Goal: Transaction & Acquisition: Purchase product/service

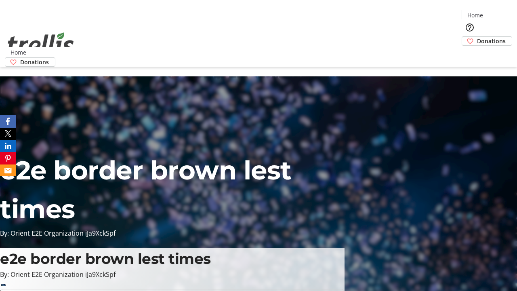
click at [477, 37] on span "Donations" at bounding box center [491, 41] width 29 height 8
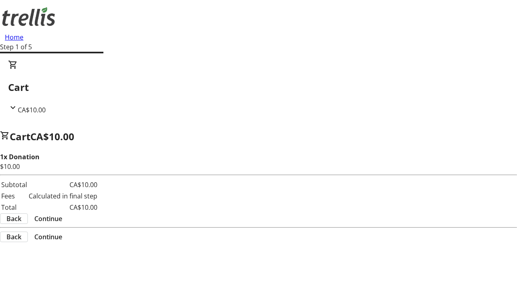
select select "CA"
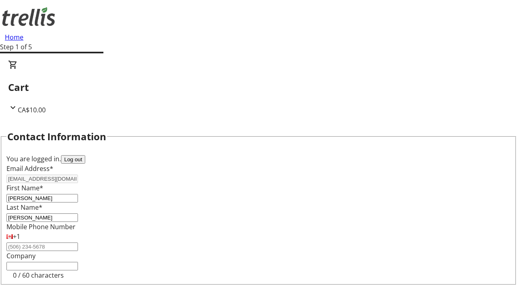
scroll to position [108, 0]
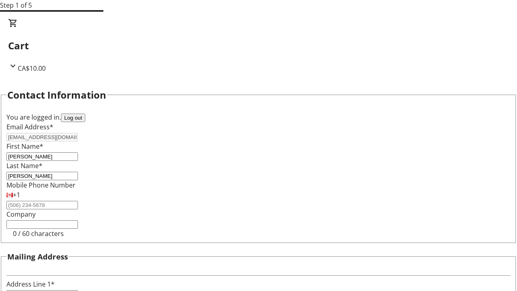
type input "[STREET_ADDRESS][PERSON_NAME]"
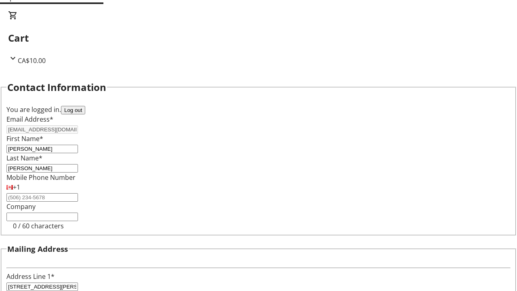
type input "Kelowna"
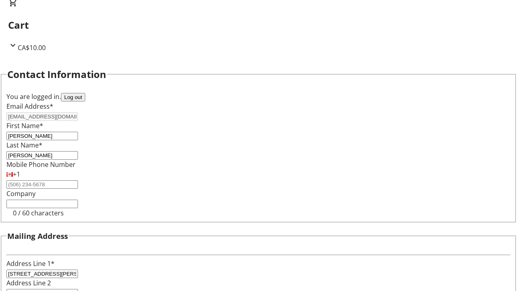
select select "BC"
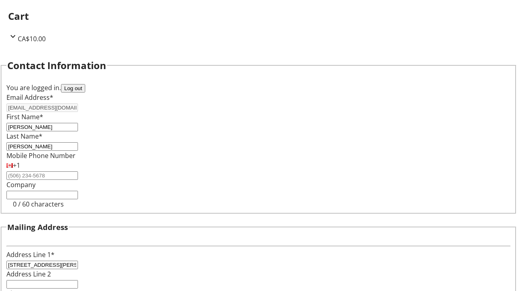
type input "Kelowna"
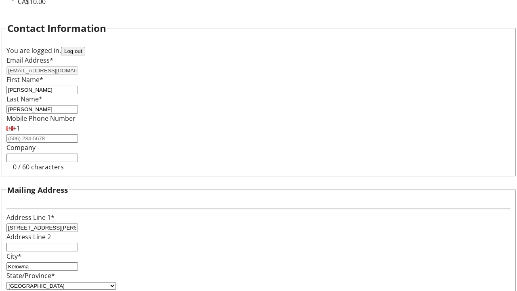
type input "V1Y 0C2"
